Goal: Find specific page/section: Find specific page/section

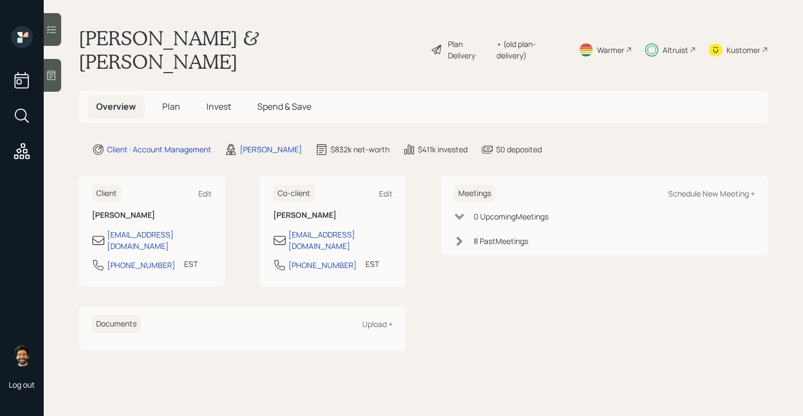
click at [750, 44] on div "Kustomer" at bounding box center [744, 49] width 34 height 11
